Goal: Browse casually

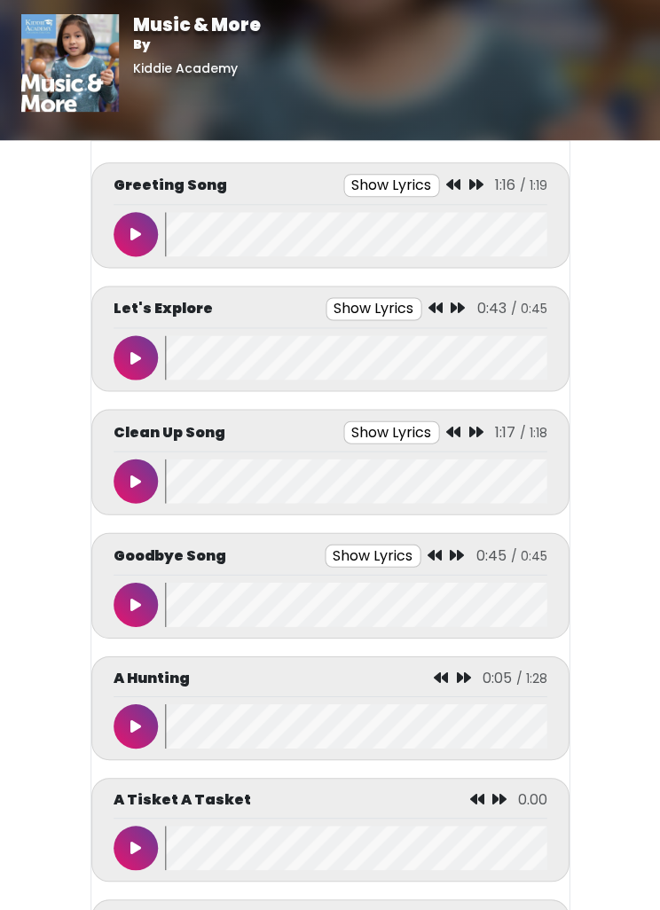
click at [138, 235] on icon at bounding box center [135, 234] width 11 height 14
click at [134, 217] on button at bounding box center [136, 234] width 44 height 44
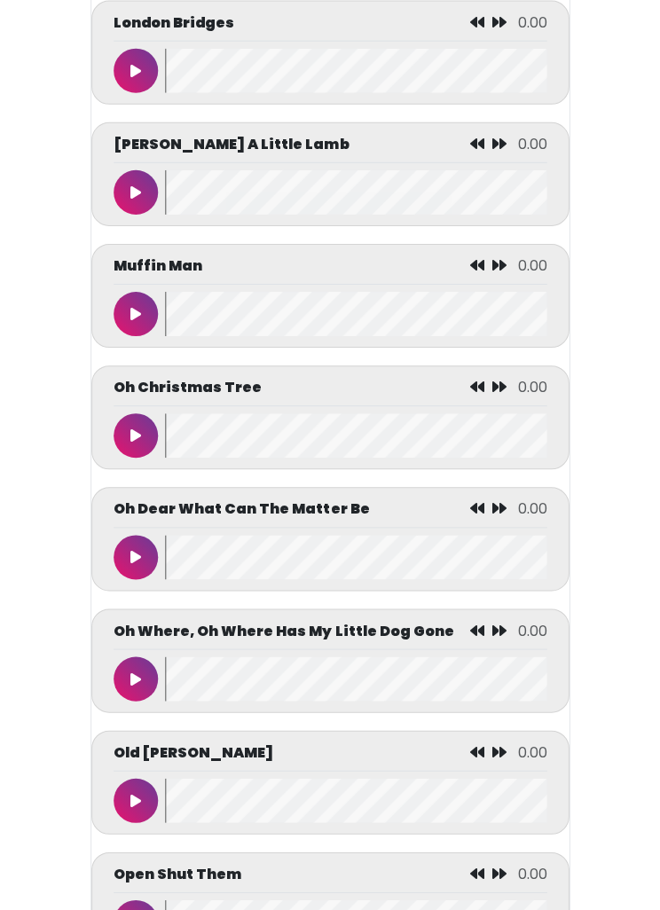
scroll to position [5675, 0]
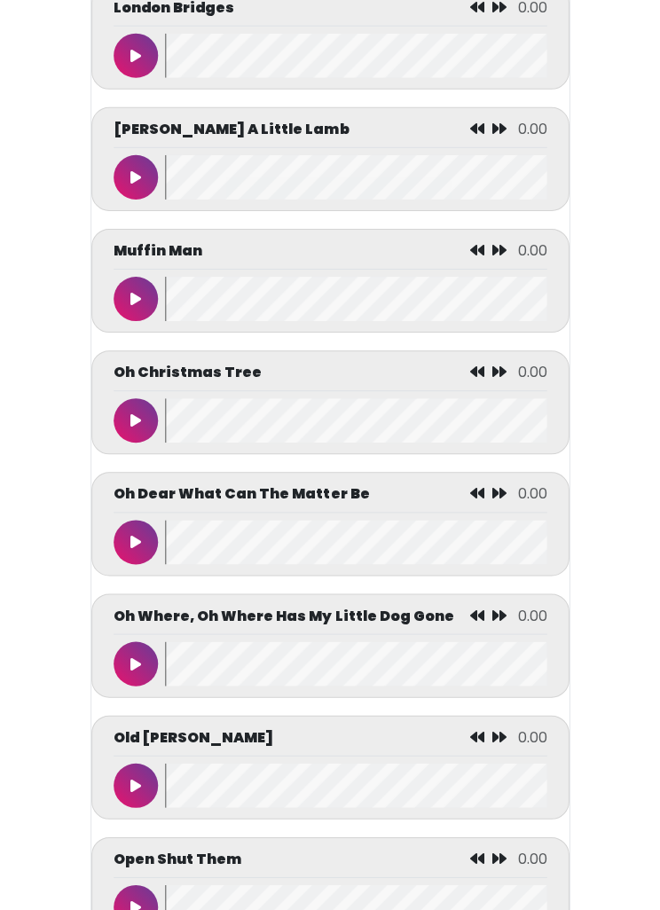
click at [130, 442] on button at bounding box center [136, 419] width 44 height 44
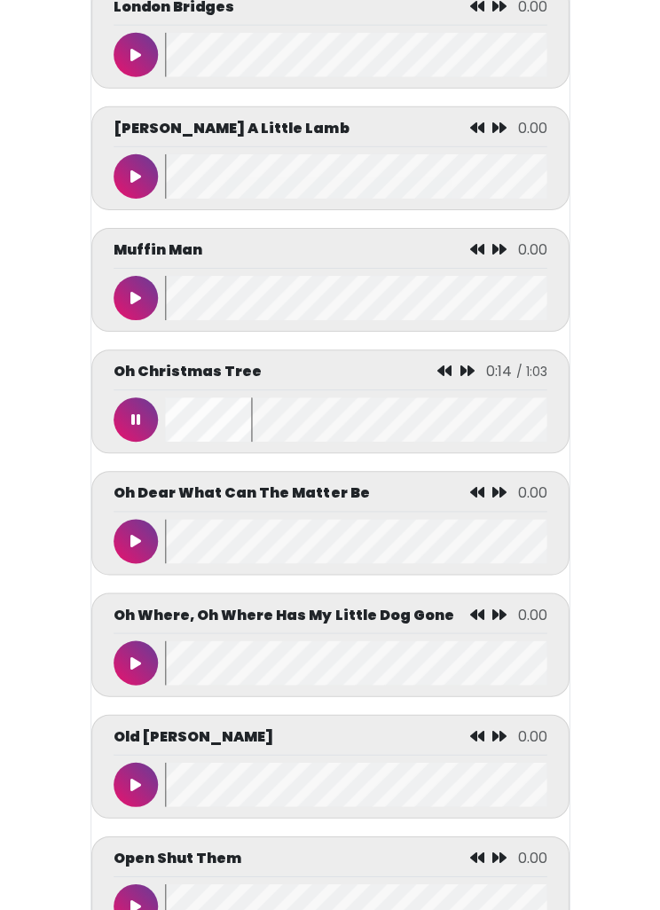
click at [135, 305] on icon at bounding box center [135, 298] width 11 height 14
click at [129, 420] on button at bounding box center [136, 419] width 44 height 44
click at [132, 428] on button at bounding box center [136, 419] width 44 height 44
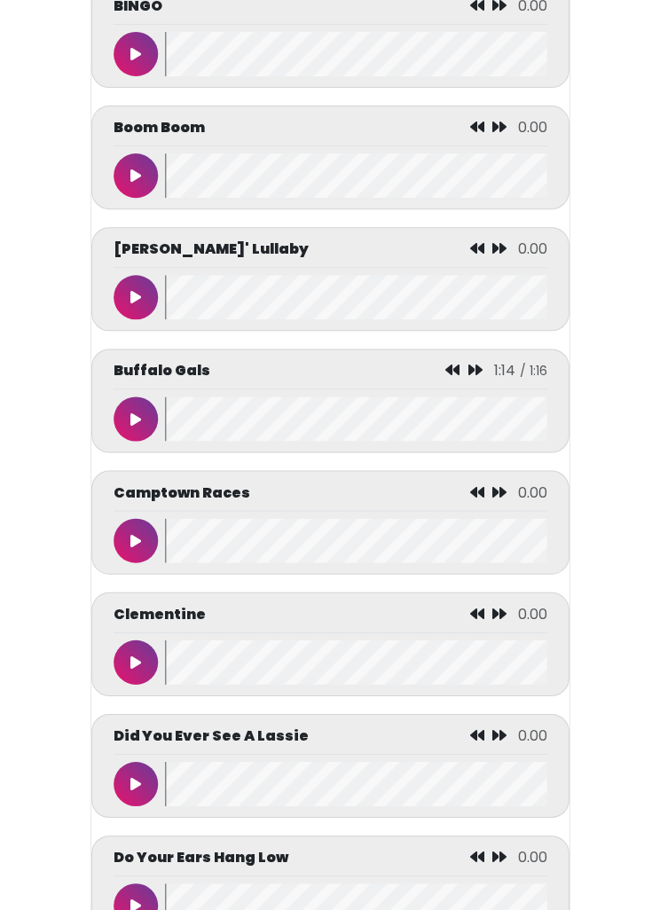
scroll to position [1888, 0]
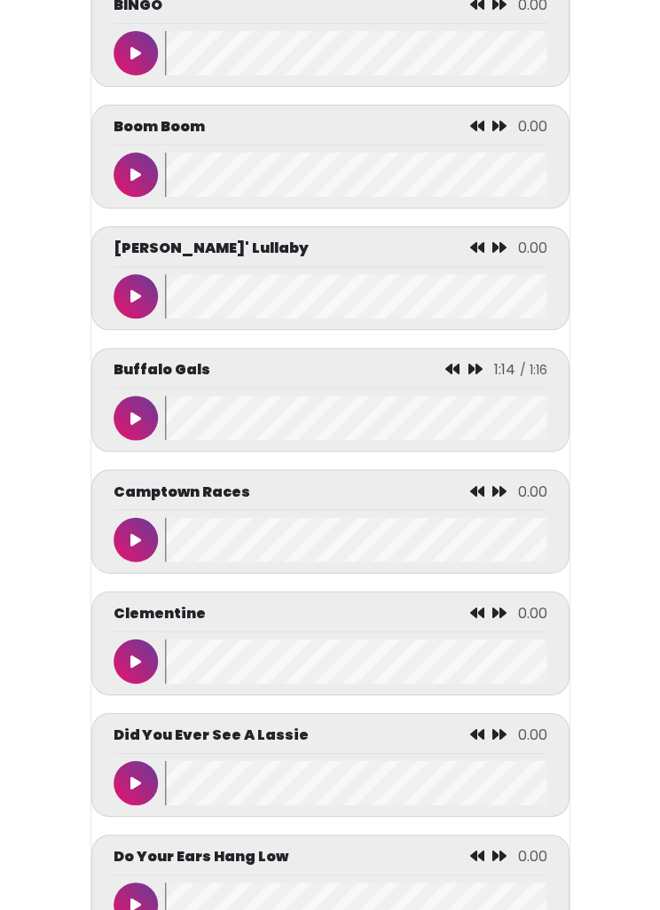
click at [136, 439] on button at bounding box center [136, 418] width 44 height 44
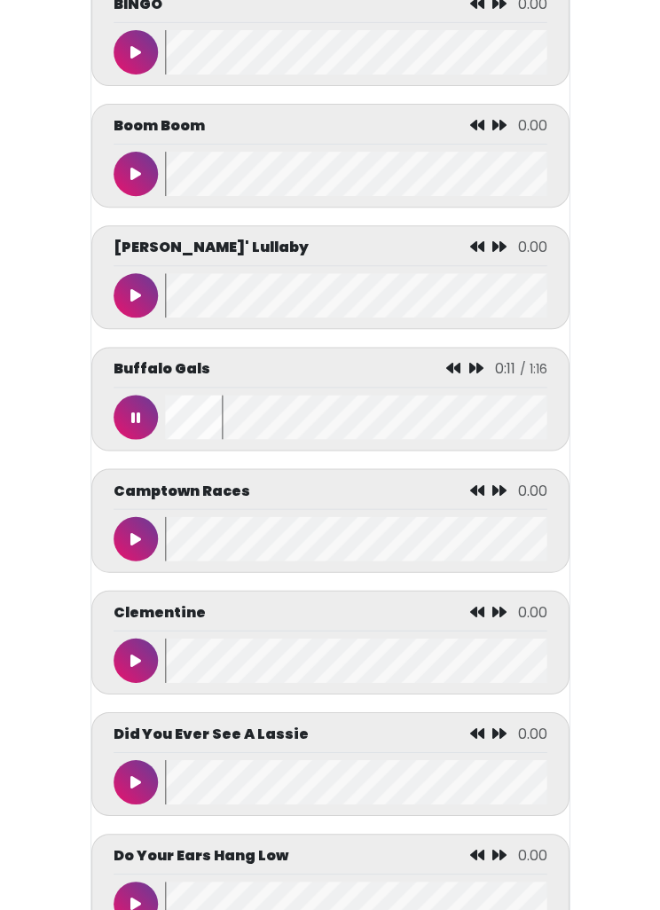
click at [128, 425] on button at bounding box center [136, 417] width 44 height 44
click at [136, 315] on button at bounding box center [136, 295] width 44 height 44
click at [148, 295] on button at bounding box center [136, 295] width 44 height 44
click at [137, 437] on button at bounding box center [136, 417] width 44 height 44
click at [148, 548] on button at bounding box center [136, 538] width 44 height 44
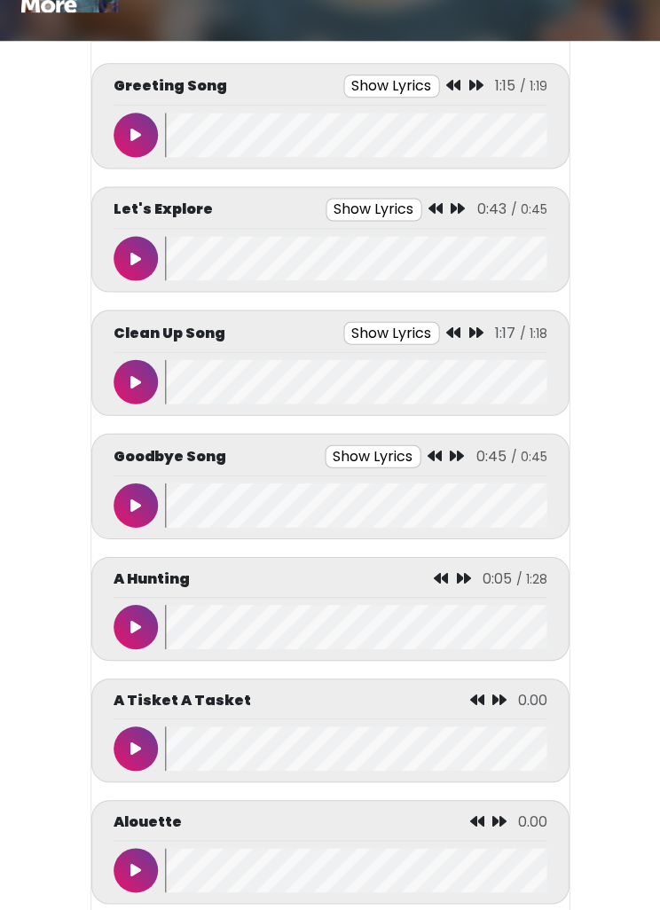
scroll to position [0, 0]
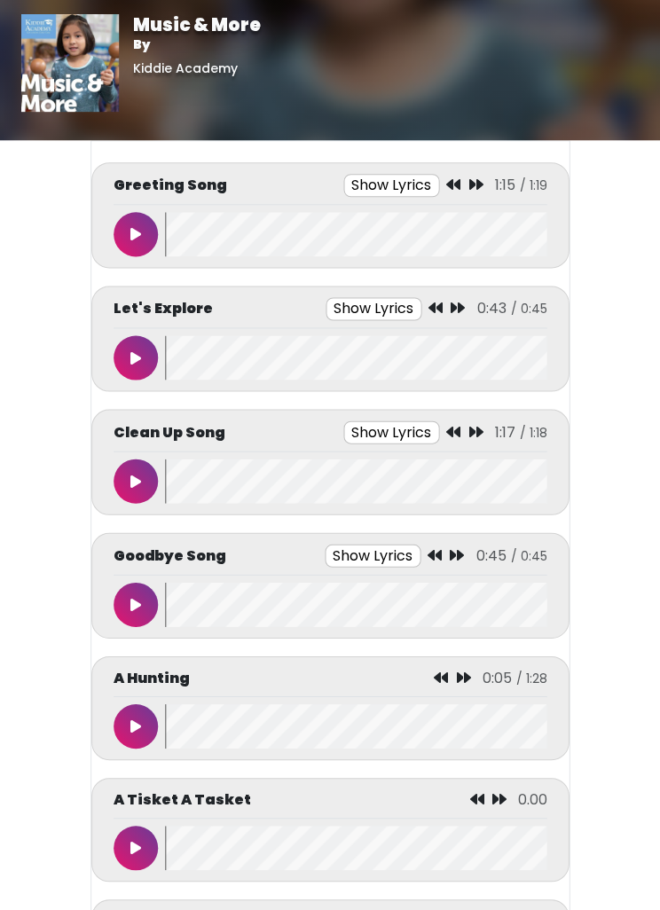
click at [128, 474] on button at bounding box center [136, 481] width 44 height 44
click at [141, 483] on button at bounding box center [136, 481] width 44 height 44
click at [141, 615] on button at bounding box center [136, 604] width 44 height 44
click at [142, 599] on button at bounding box center [136, 604] width 44 height 44
